Goal: Task Accomplishment & Management: Complete application form

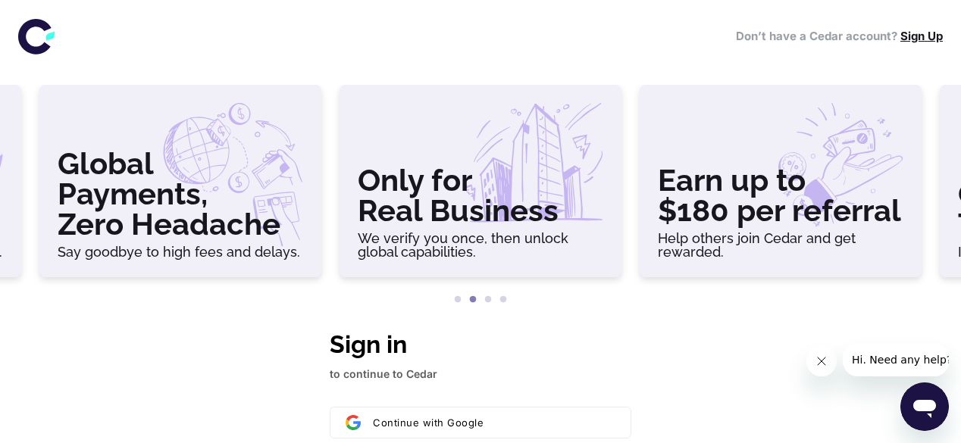
click at [915, 34] on link "Sign Up" at bounding box center [921, 36] width 42 height 14
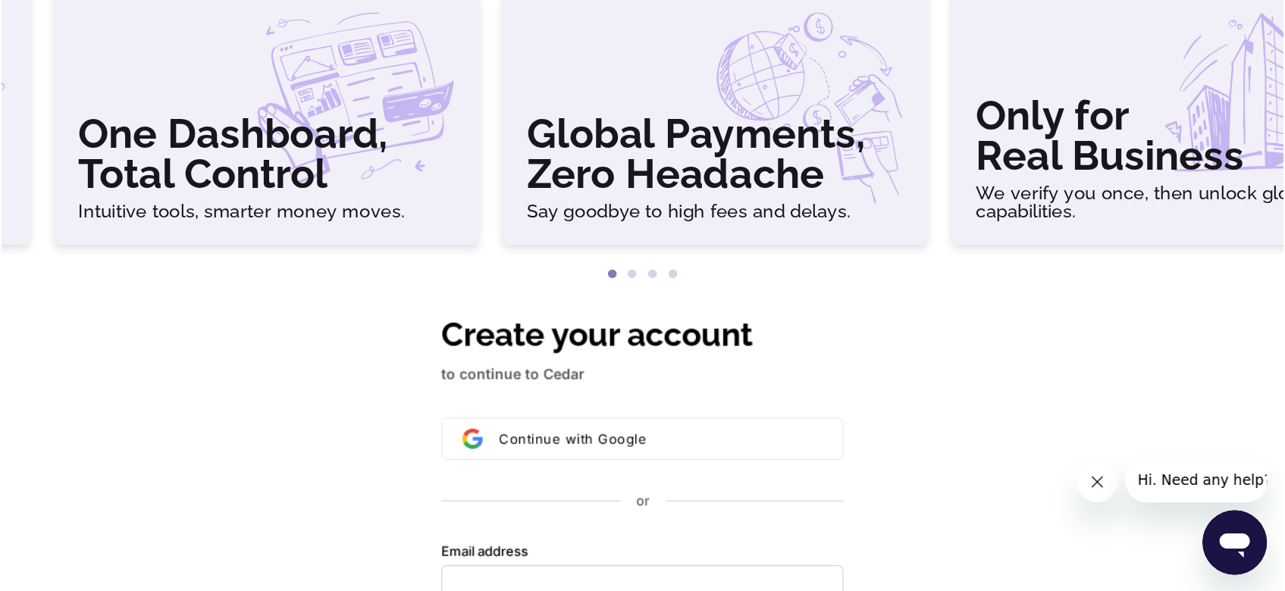
scroll to position [93, 0]
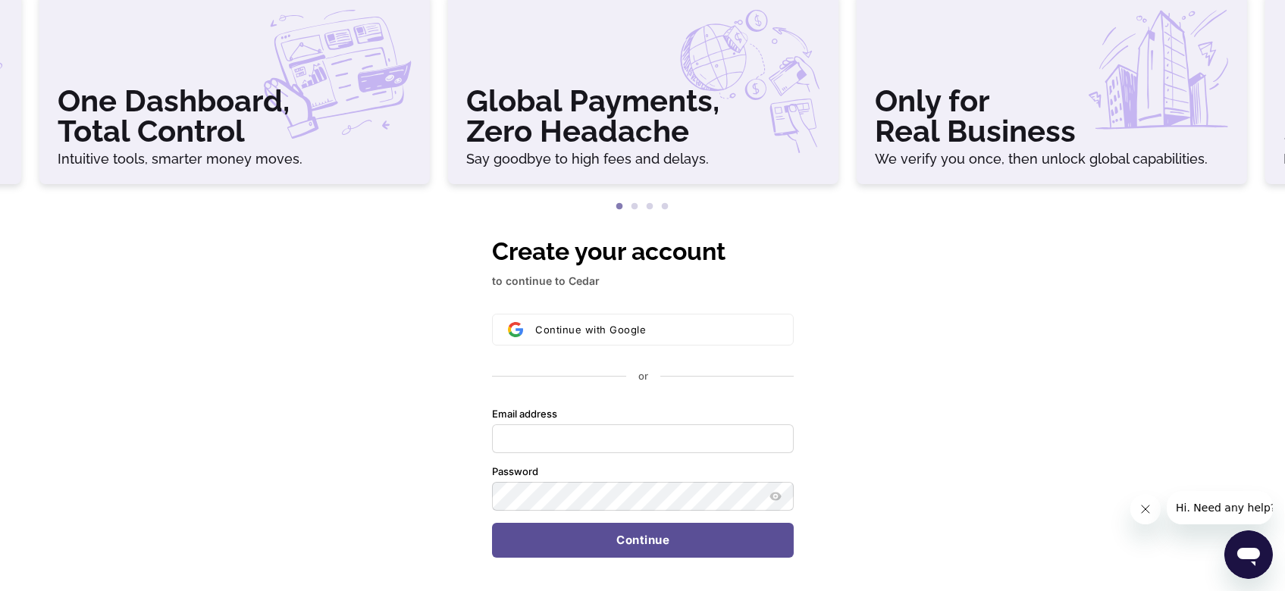
drag, startPoint x: 889, startPoint y: 0, endPoint x: 934, endPoint y: 304, distance: 307.2
click at [934, 304] on div "Create your account to continue to Cedar Continue with Google or Email address …" at bounding box center [642, 420] width 1285 height 374
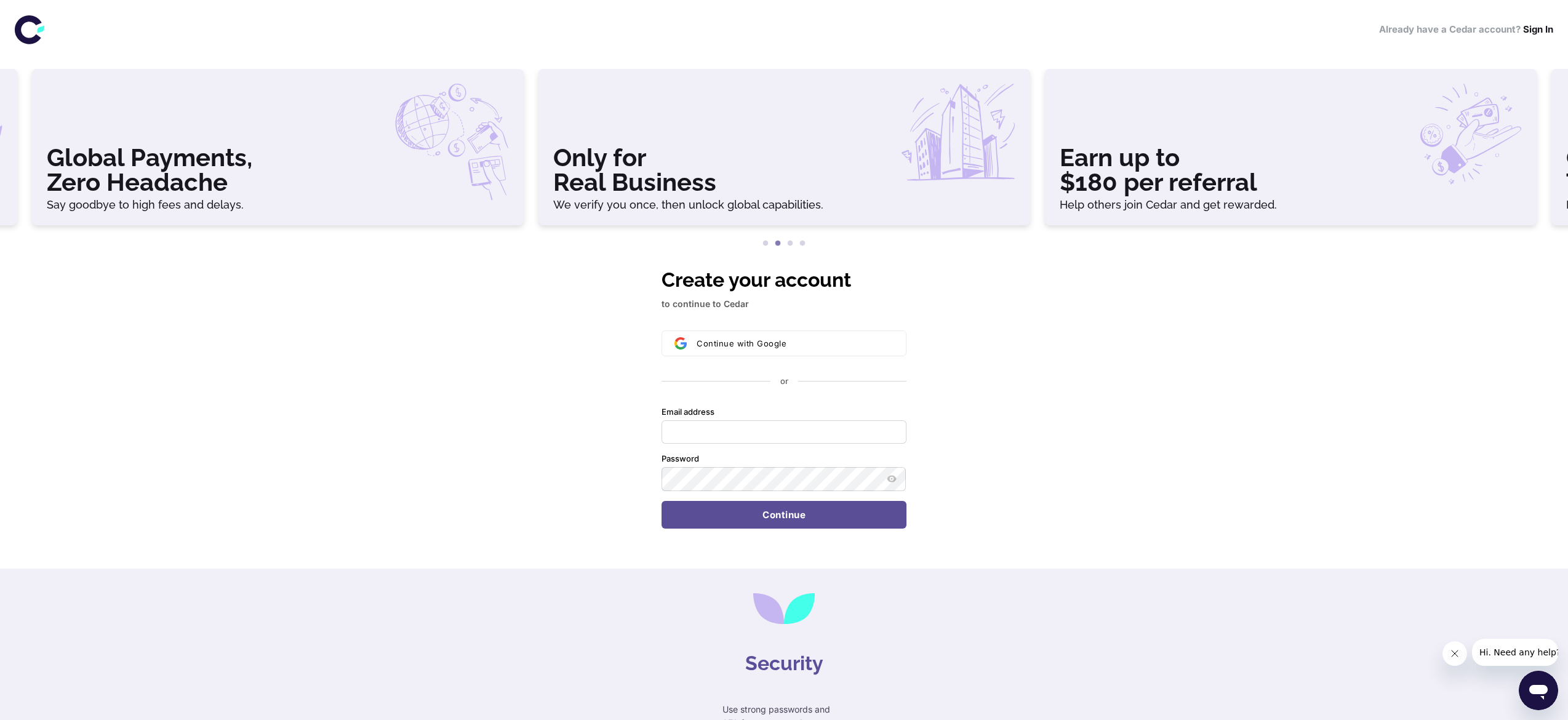
drag, startPoint x: 1028, startPoint y: 0, endPoint x: 1103, endPoint y: 417, distance: 423.7
click at [787, 360] on div "Create your account to continue to Cedar Continue with Google or Email address …" at bounding box center [784, 416] width 1568 height 304
